Goal: Information Seeking & Learning: Learn about a topic

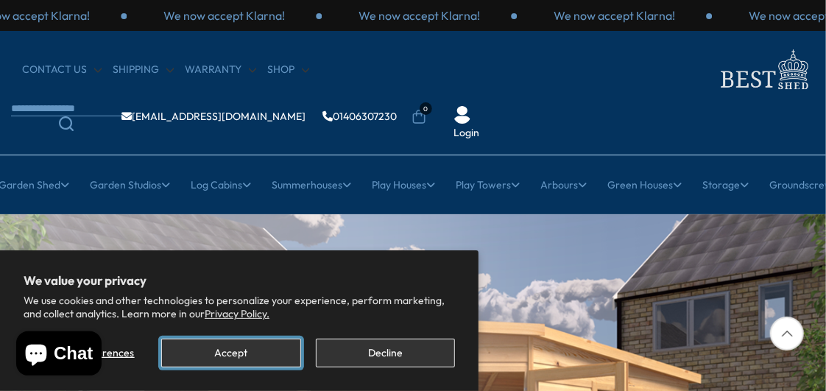
click at [267, 359] on button "Accept" at bounding box center [230, 353] width 139 height 29
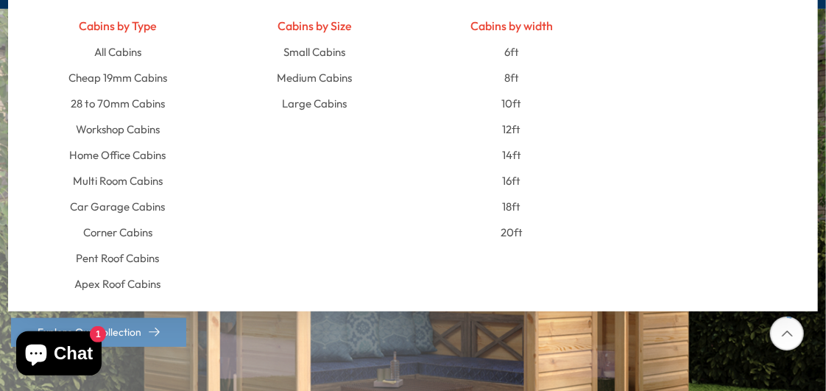
scroll to position [194, 0]
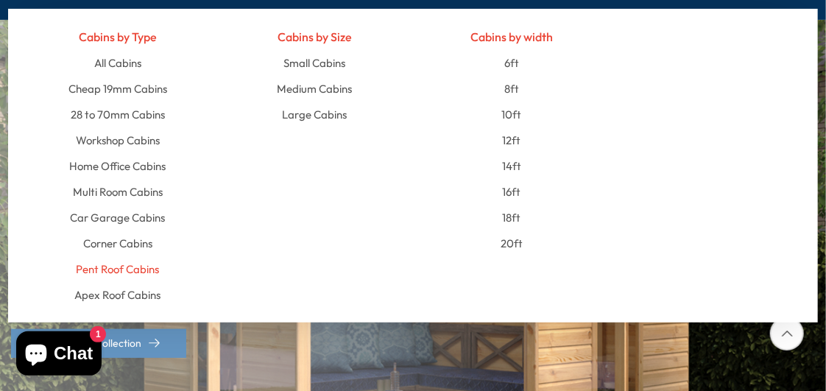
click at [131, 265] on link "Pent Roof Cabins" at bounding box center [117, 269] width 83 height 26
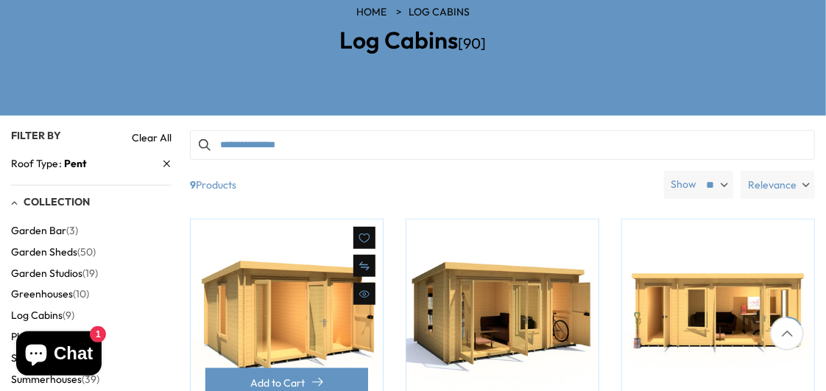
scroll to position [259, 0]
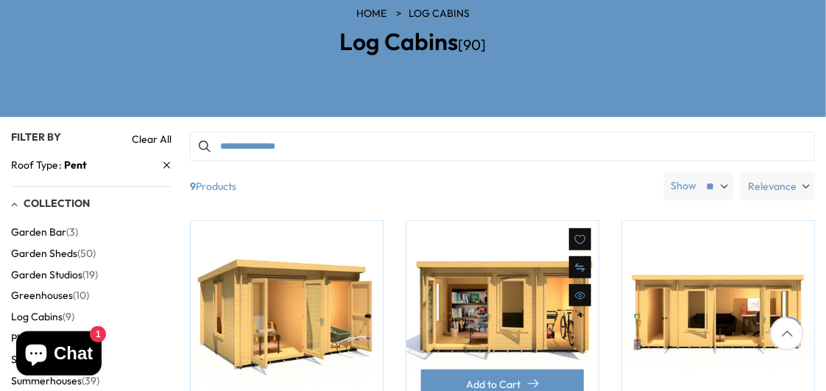
click at [522, 291] on img at bounding box center [502, 317] width 192 height 192
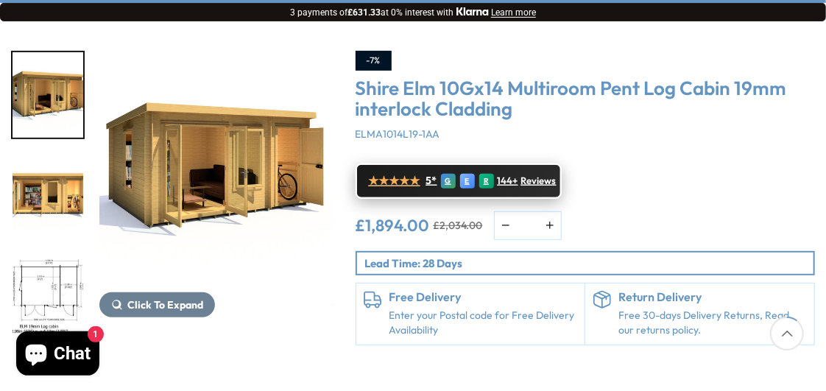
scroll to position [259, 0]
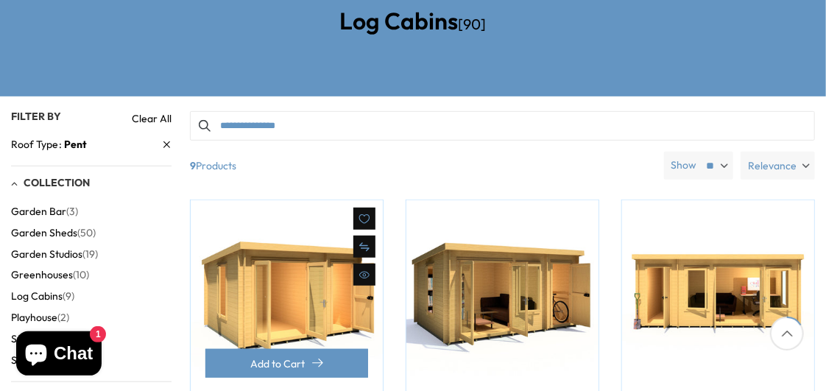
scroll to position [259, 0]
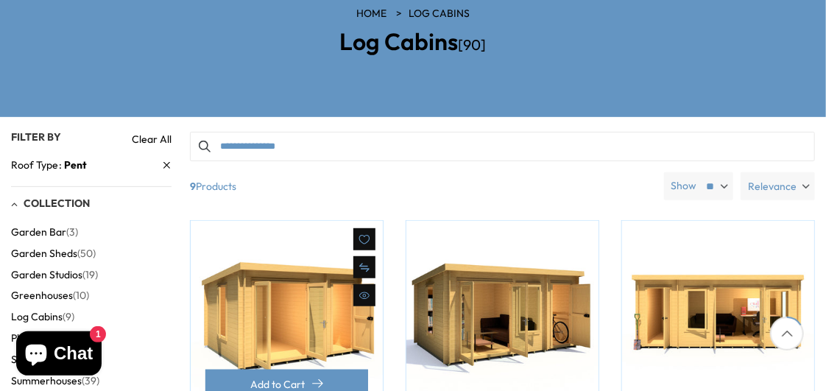
click at [308, 299] on img at bounding box center [287, 317] width 192 height 192
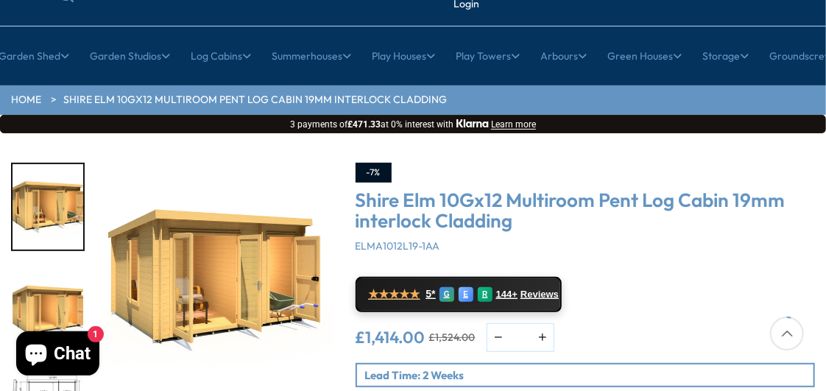
scroll to position [130, 0]
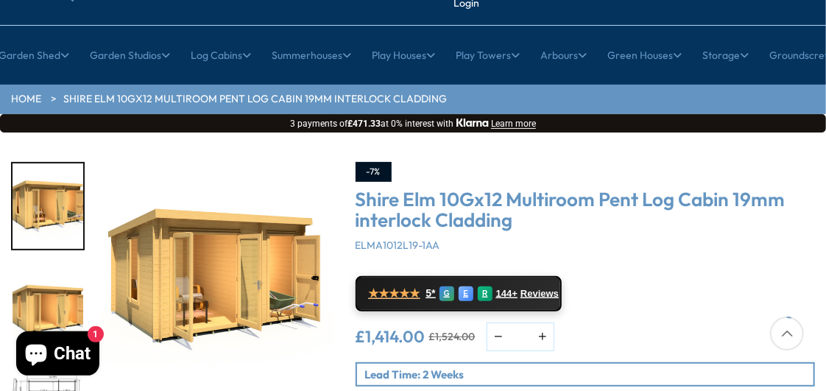
click at [63, 312] on img "2 / 10" at bounding box center [48, 309] width 71 height 85
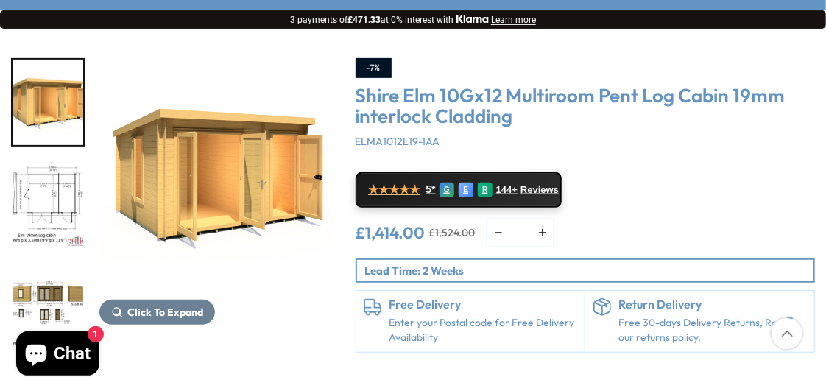
scroll to position [259, 0]
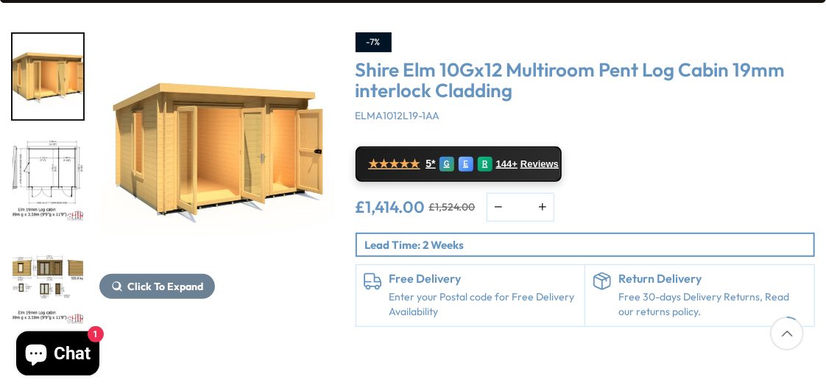
click at [65, 188] on img "3 / 10" at bounding box center [48, 179] width 71 height 85
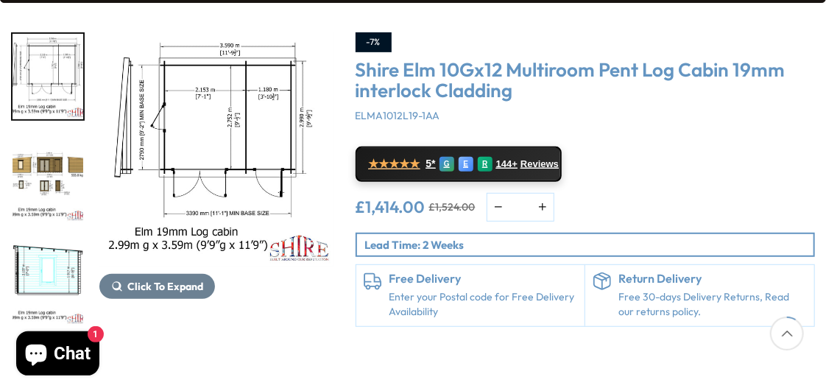
click at [65, 264] on img "5 / 10" at bounding box center [48, 282] width 71 height 85
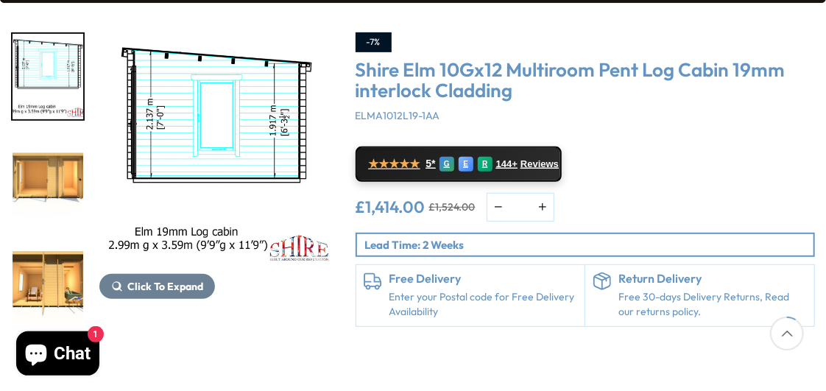
click at [65, 264] on img "7 / 10" at bounding box center [48, 282] width 71 height 85
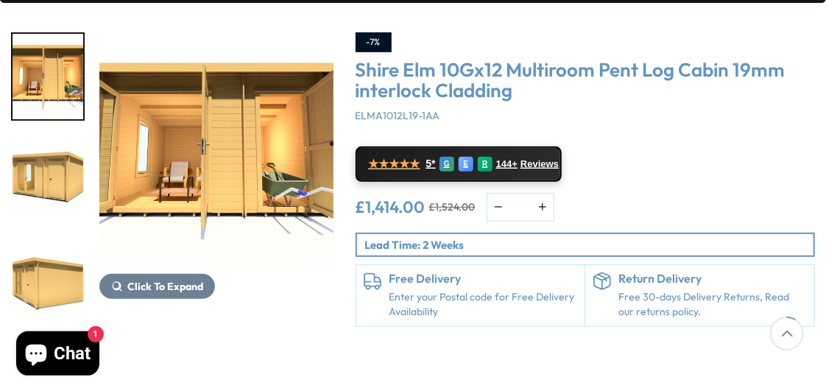
click at [65, 264] on img "9 / 10" at bounding box center [48, 282] width 71 height 85
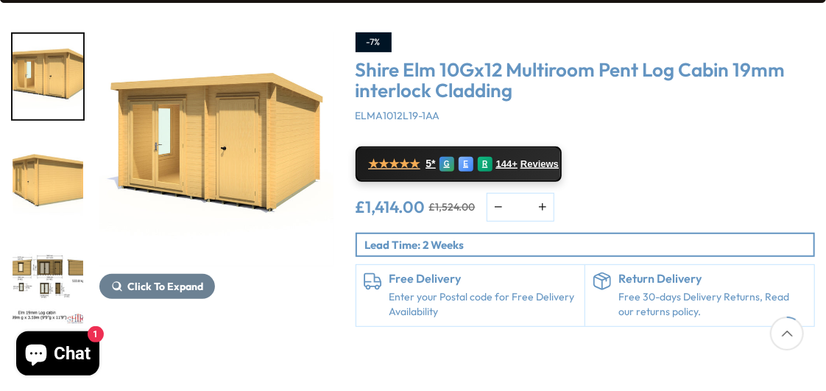
click at [65, 264] on img "10 / 10" at bounding box center [48, 282] width 71 height 85
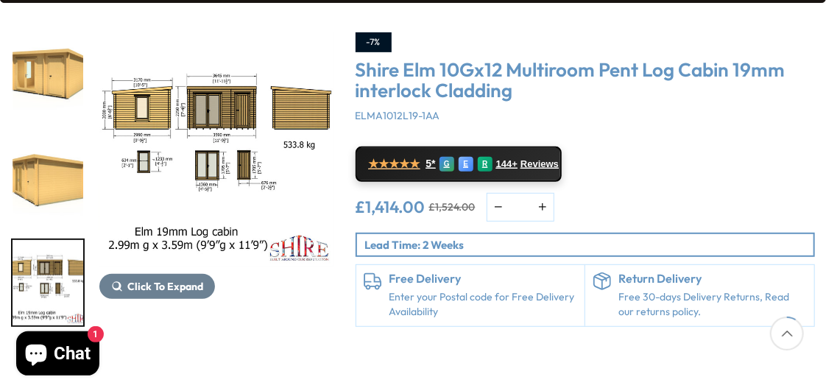
click at [65, 264] on img "10 / 10" at bounding box center [48, 282] width 71 height 85
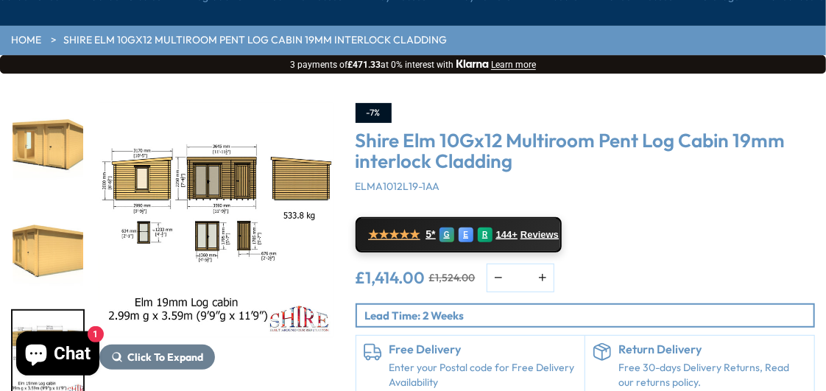
scroll to position [0, 0]
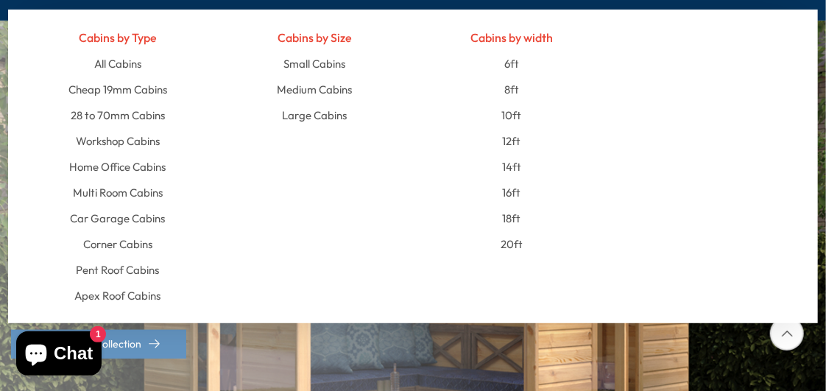
scroll to position [194, 0]
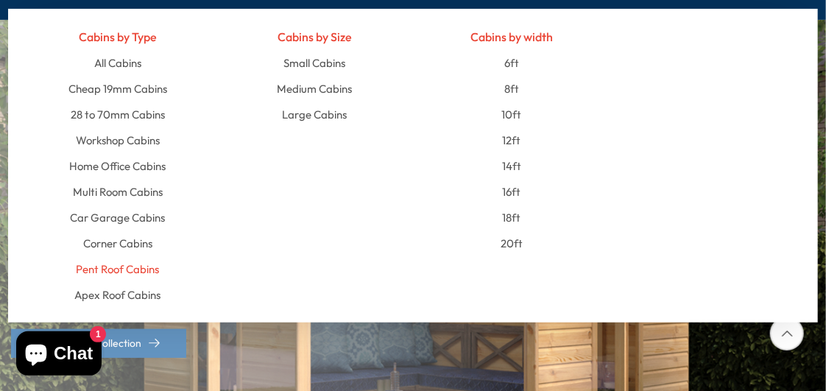
click at [130, 264] on link "Pent Roof Cabins" at bounding box center [117, 269] width 83 height 26
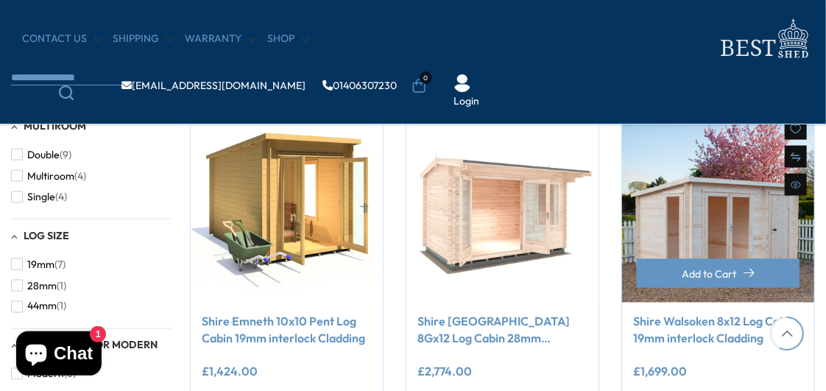
scroll to position [844, 0]
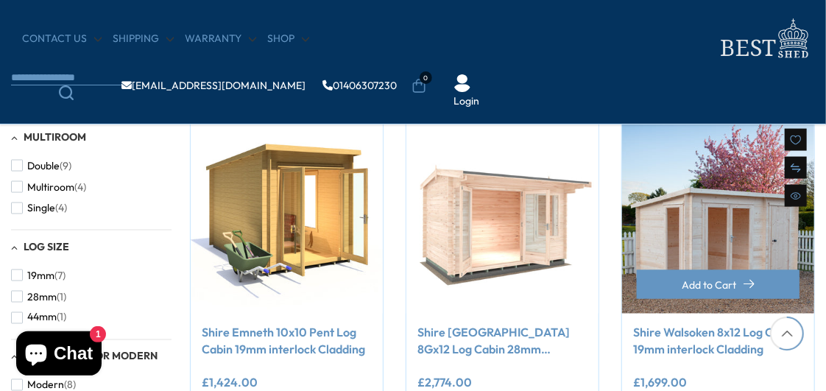
click at [668, 348] on link "Shire Walsoken 8x12 Log Cabin 19mm interlock Cladding" at bounding box center [718, 341] width 170 height 33
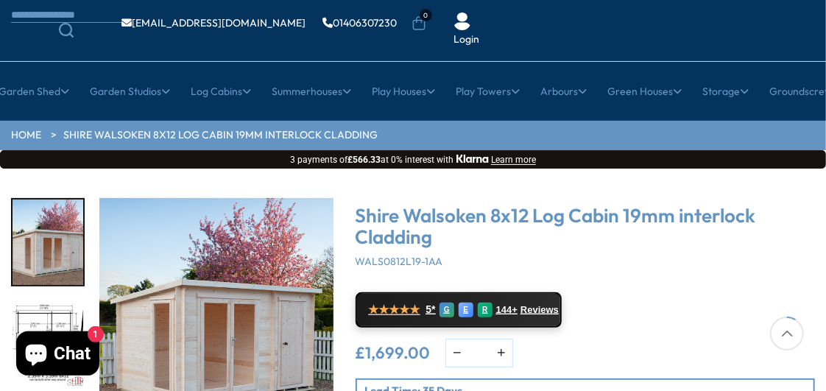
scroll to position [259, 0]
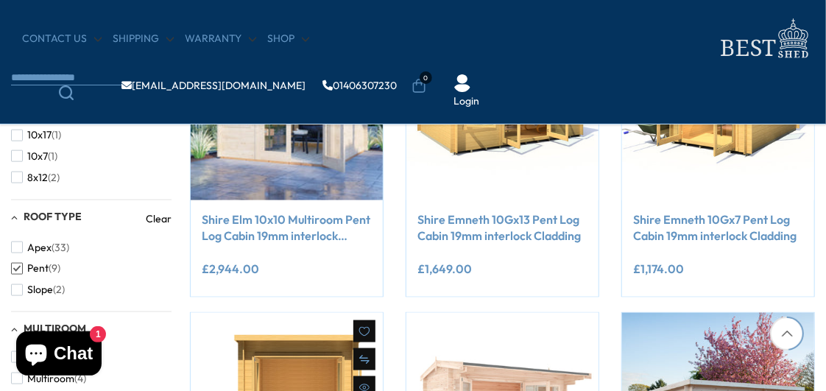
scroll to position [649, 0]
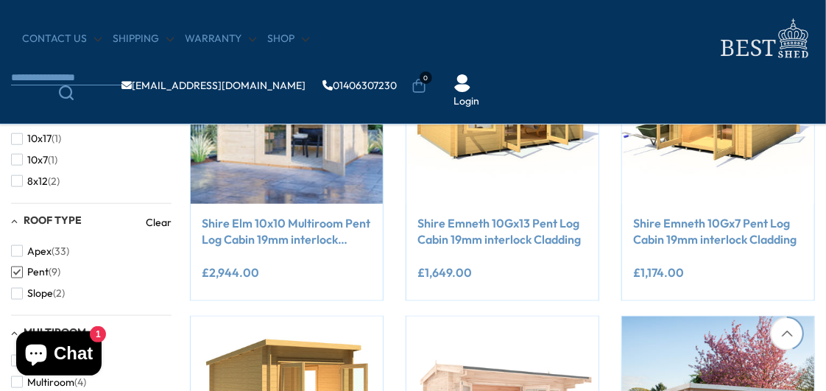
click at [15, 269] on span "button" at bounding box center [17, 273] width 12 height 12
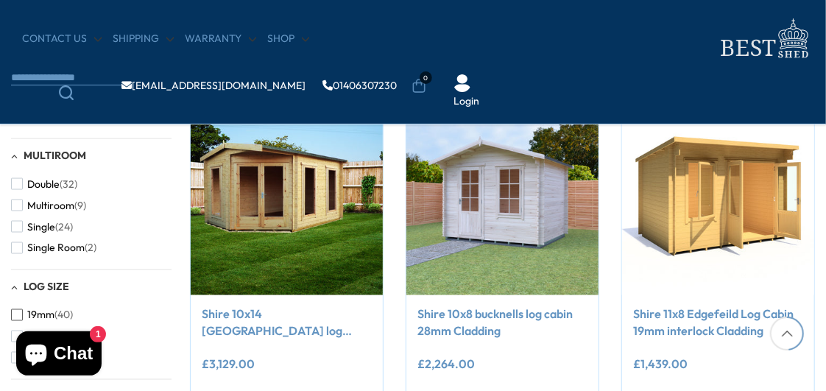
scroll to position [844, 0]
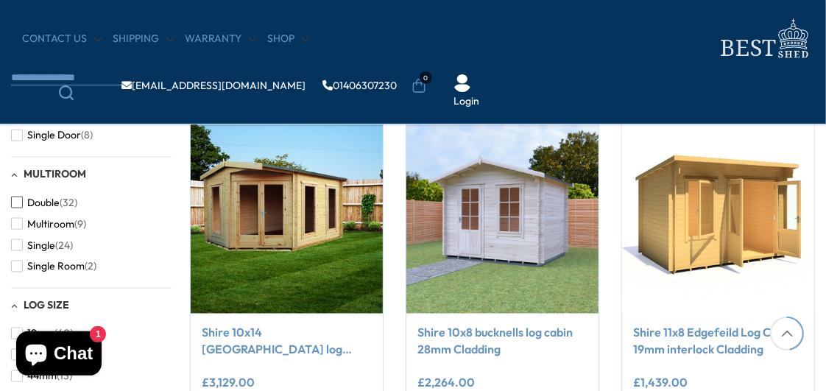
click at [13, 202] on span "button" at bounding box center [17, 203] width 12 height 12
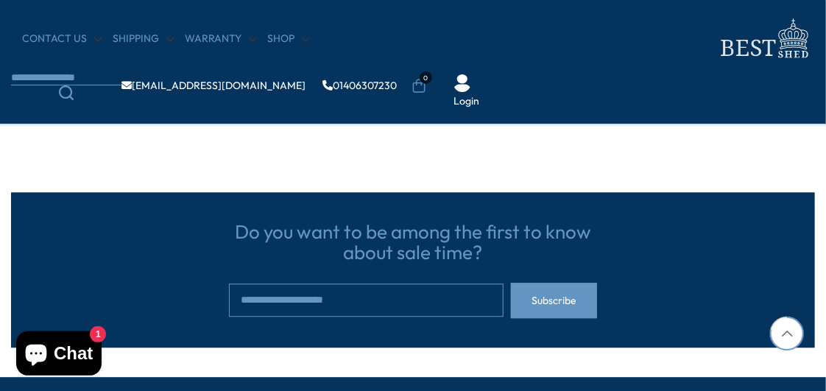
scroll to position [1354, 0]
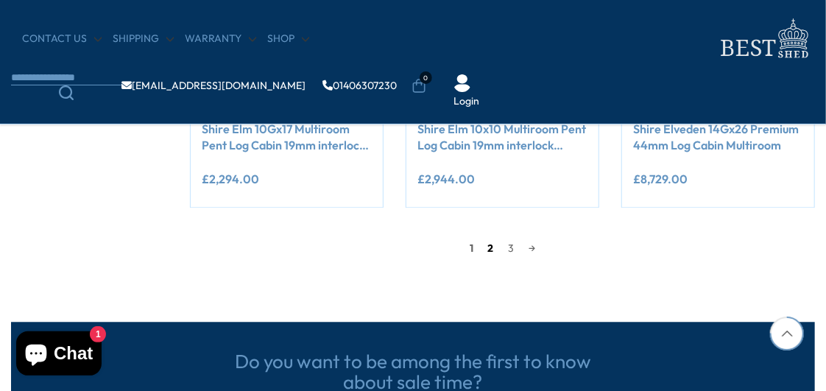
click at [488, 253] on link "2" at bounding box center [491, 248] width 21 height 22
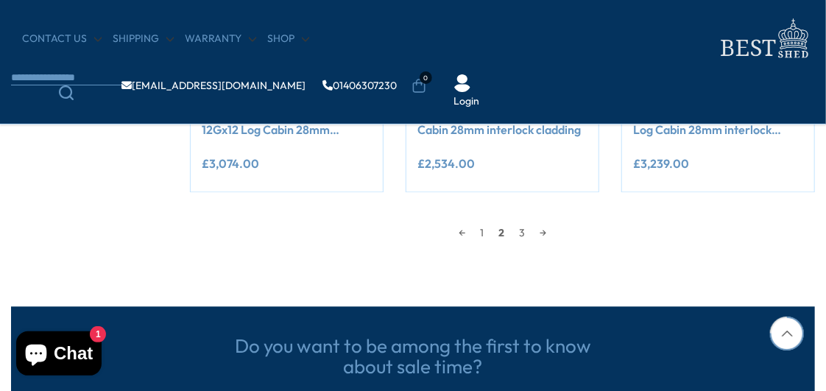
scroll to position [1371, 0]
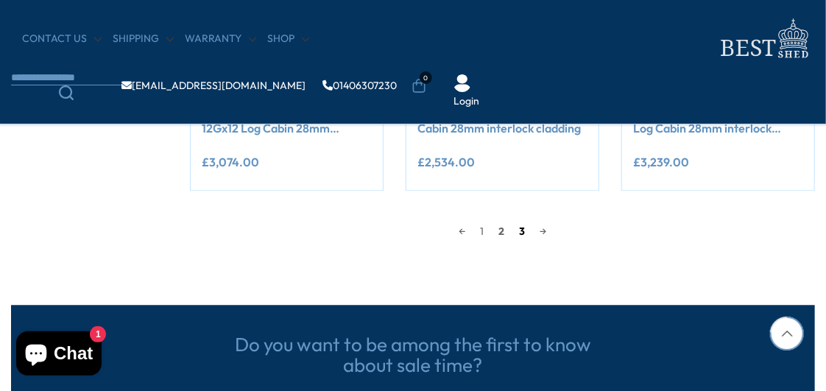
click at [523, 228] on link "3" at bounding box center [522, 231] width 21 height 22
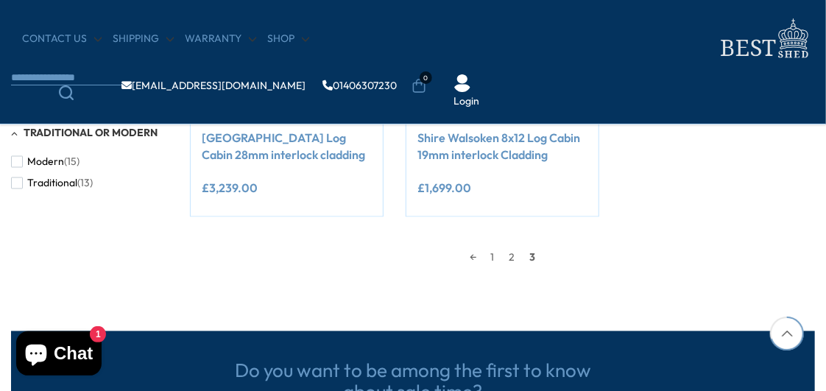
scroll to position [1039, 0]
